Goal: Task Accomplishment & Management: Manage account settings

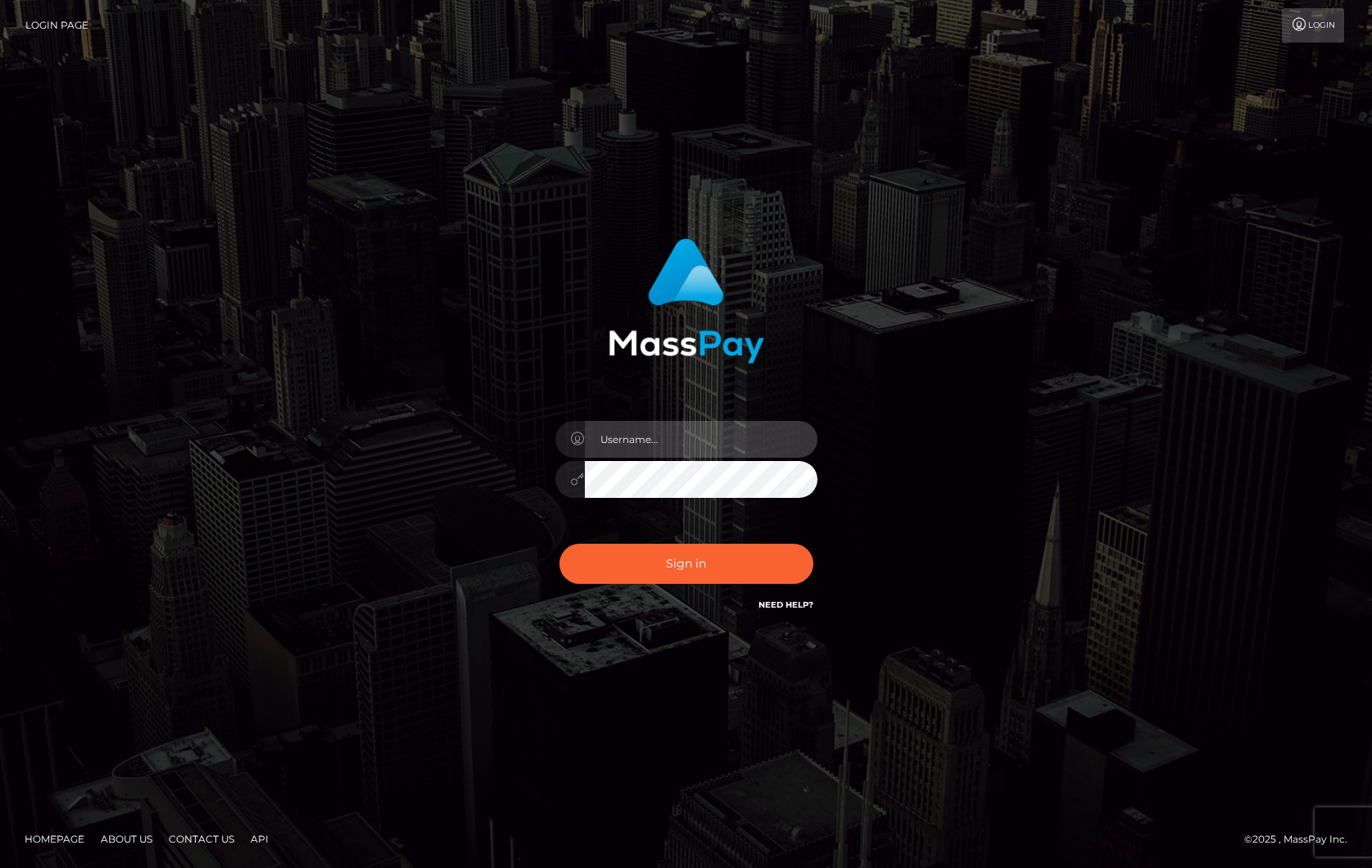
click at [620, 450] on input "text" at bounding box center [701, 439] width 233 height 37
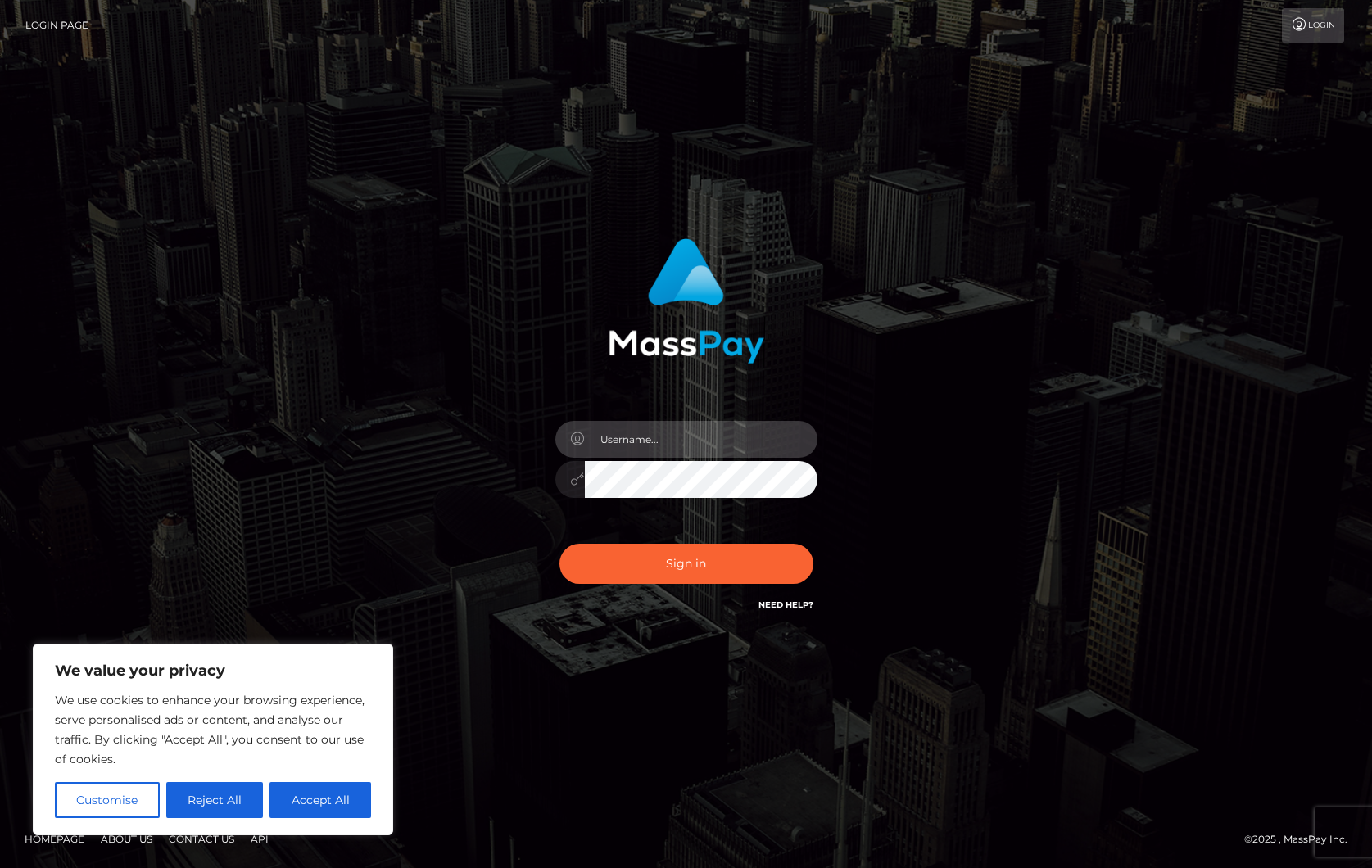
type input "ollieAN.fanvue"
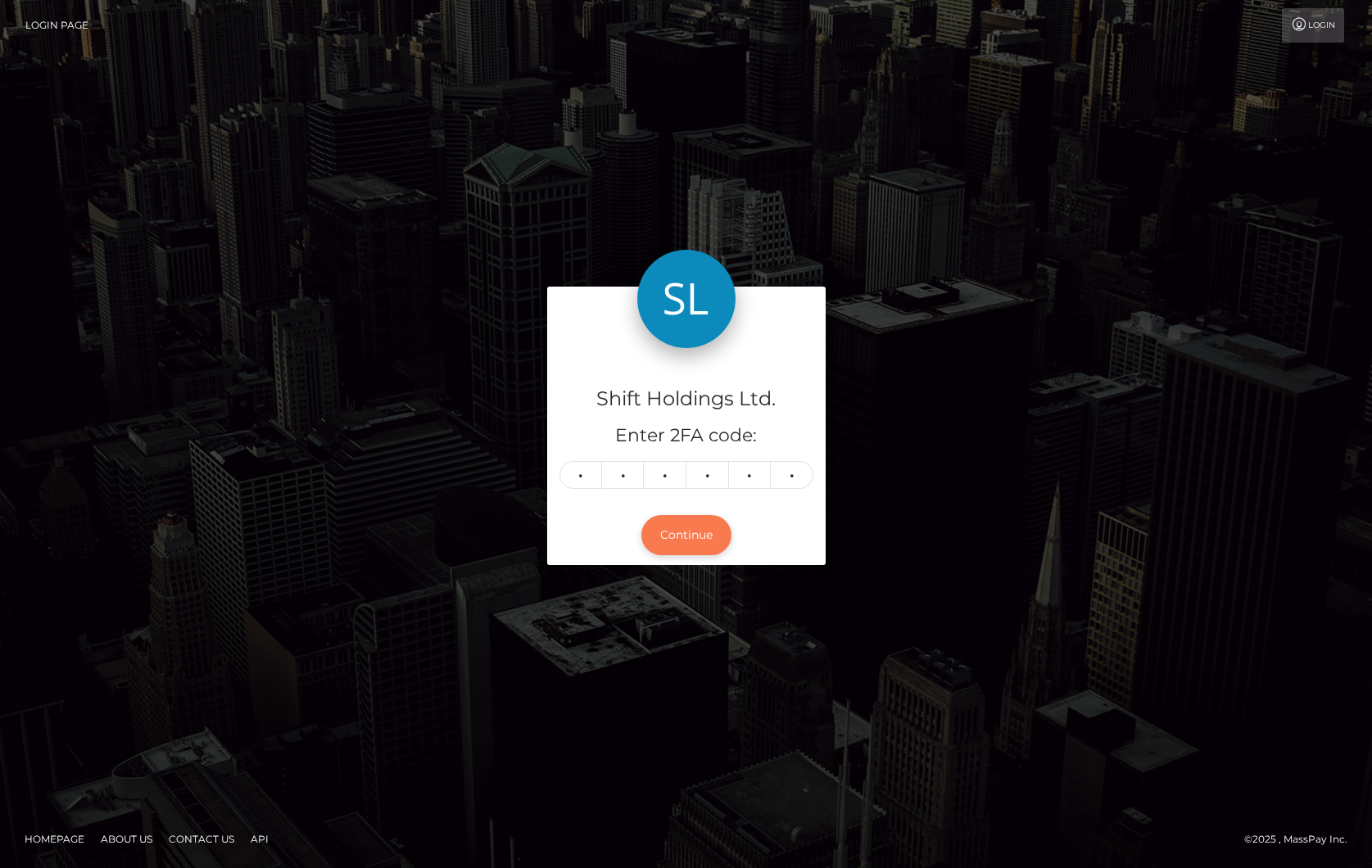
click at [680, 541] on button "Continue" at bounding box center [686, 535] width 90 height 40
